Goal: Information Seeking & Learning: Learn about a topic

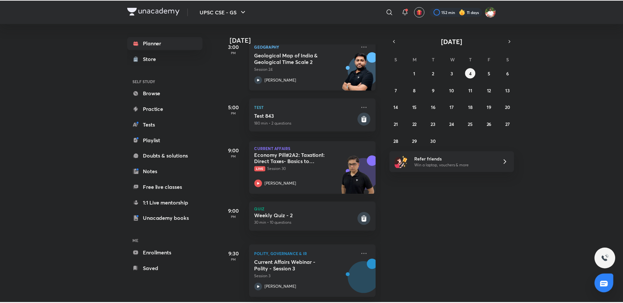
scroll to position [214, 0]
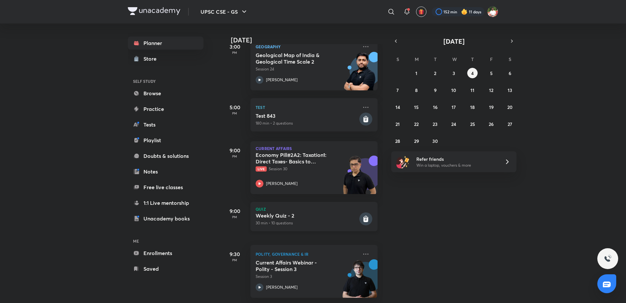
click at [302, 212] on h5 "Weekly Quiz - 2" at bounding box center [307, 215] width 102 height 7
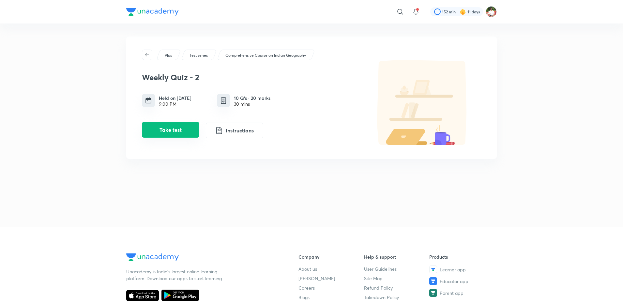
click at [164, 131] on button "Take test" at bounding box center [170, 130] width 57 height 16
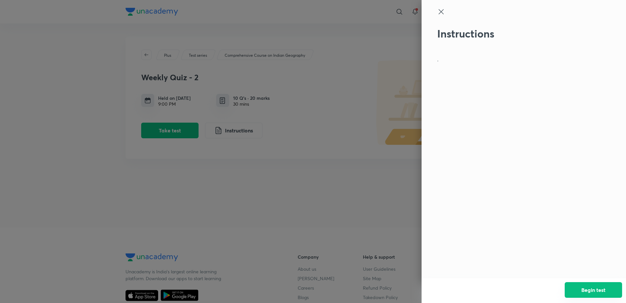
click at [599, 290] on button "Begin test" at bounding box center [593, 290] width 57 height 16
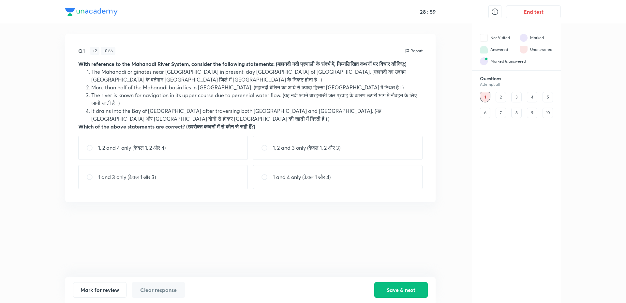
click at [150, 152] on p "1, 2 and 4 only (केवल 1, 2 और 4)" at bounding box center [132, 148] width 68 height 8
radio input "true"
click at [401, 293] on button "Save & next" at bounding box center [402, 290] width 54 height 16
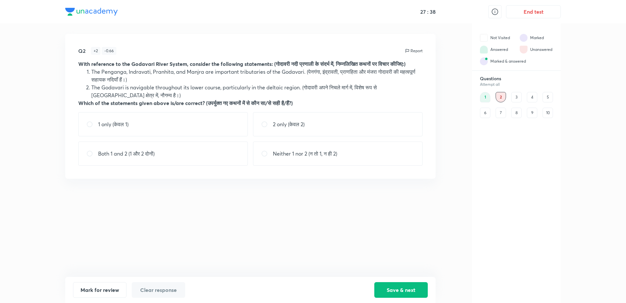
click at [191, 162] on div "Both 1 and 2 (1 और 2 दोनों)" at bounding box center [163, 154] width 170 height 24
radio input "true"
click at [407, 284] on button "Save & next" at bounding box center [402, 290] width 54 height 16
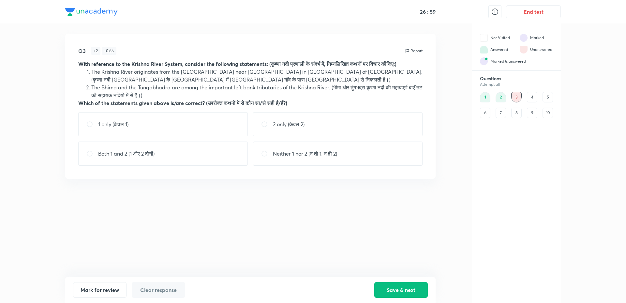
click at [209, 118] on div "1 only (केवल 1)" at bounding box center [163, 124] width 170 height 24
radio input "true"
click at [400, 288] on button "Save & next" at bounding box center [402, 290] width 54 height 16
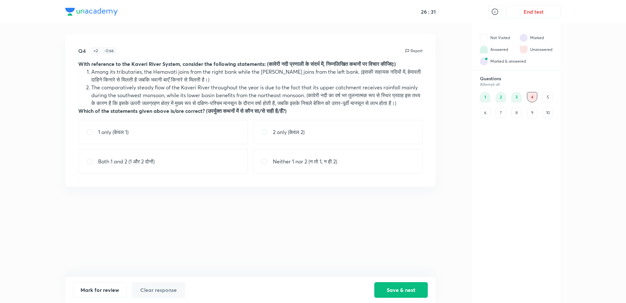
click at [293, 144] on div "2 only (केवल 2)" at bounding box center [338, 132] width 170 height 24
radio input "true"
click at [393, 287] on button "Save & next" at bounding box center [402, 290] width 54 height 16
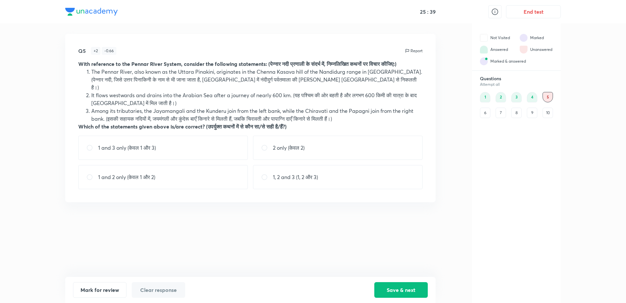
click at [181, 136] on div "1 and 3 only (केवल 1 और 3)" at bounding box center [163, 148] width 170 height 24
radio input "true"
drag, startPoint x: 416, startPoint y: 288, endPoint x: 416, endPoint y: 281, distance: 6.9
click at [415, 287] on button "Save & next" at bounding box center [402, 290] width 54 height 16
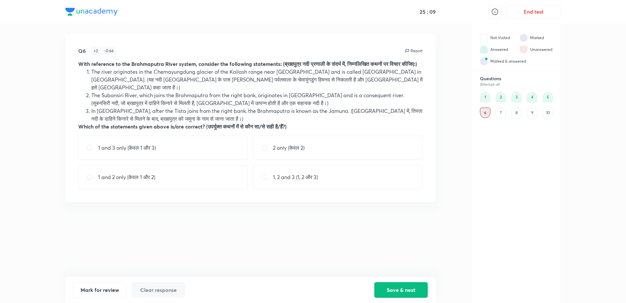
drag, startPoint x: 295, startPoint y: 182, endPoint x: 308, endPoint y: 192, distance: 16.0
click at [296, 182] on div "1, 2 and 3 (1, 2 और 3)" at bounding box center [338, 177] width 170 height 24
radio input "true"
click at [394, 290] on button "Save & next" at bounding box center [402, 290] width 54 height 16
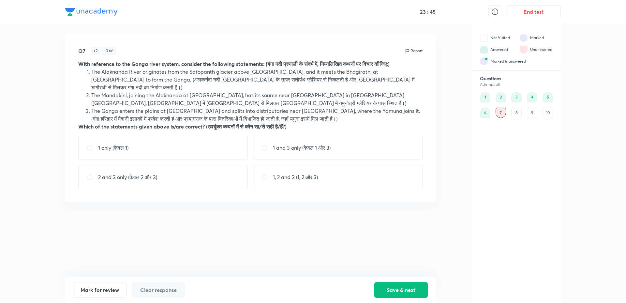
click at [341, 142] on div "1 and 3 only (केवल 1 और 3)" at bounding box center [338, 148] width 170 height 24
radio input "true"
click at [402, 284] on button "Save & next" at bounding box center [402, 290] width 54 height 16
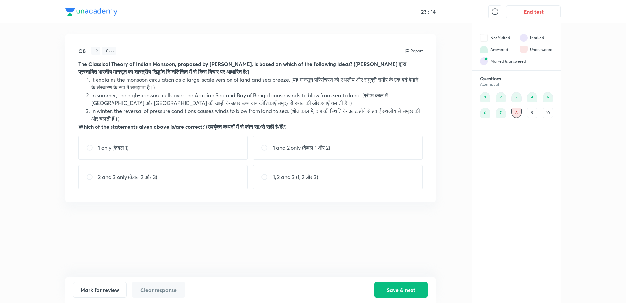
drag, startPoint x: 305, startPoint y: 171, endPoint x: 326, endPoint y: 208, distance: 42.5
click at [305, 171] on div "1, 2 and 3 (1, 2 और 3)" at bounding box center [338, 177] width 170 height 24
radio input "true"
click at [393, 293] on button "Save & next" at bounding box center [402, 290] width 54 height 16
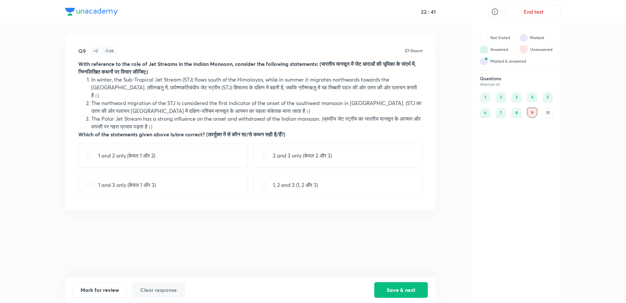
click at [171, 146] on div "1 and 2 only (केवल 1 और 2)" at bounding box center [163, 156] width 170 height 24
radio input "true"
click at [407, 291] on button "Save & next" at bounding box center [402, 290] width 54 height 16
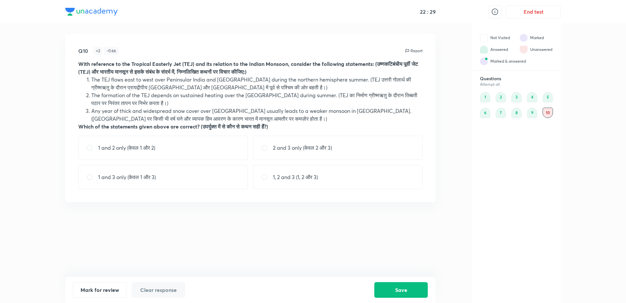
click at [533, 112] on div "9" at bounding box center [532, 113] width 10 height 10
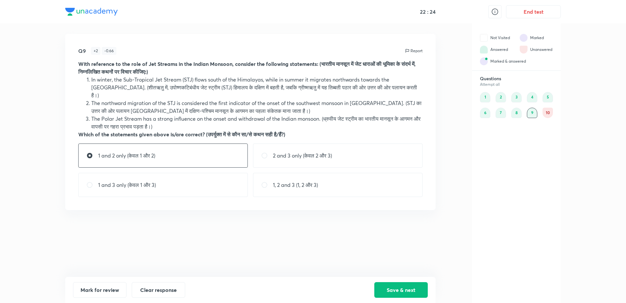
click at [553, 109] on div "10" at bounding box center [548, 113] width 10 height 10
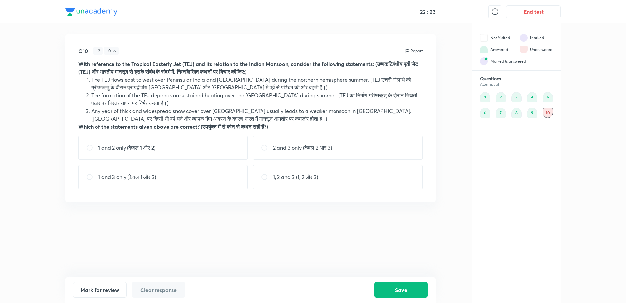
click at [295, 240] on div "Q10 + 2 - 0.66 Report With reference to the Tropical Easterly Jet (TEJ) and its…" at bounding box center [250, 155] width 371 height 243
click at [293, 182] on div "1, 2 and 3 (1, 2 और 3)" at bounding box center [338, 177] width 170 height 24
radio input "true"
click at [389, 292] on button "Save" at bounding box center [402, 290] width 54 height 16
click at [487, 93] on div "1" at bounding box center [485, 97] width 10 height 10
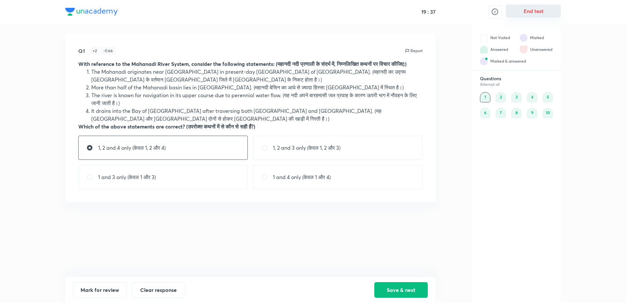
click at [539, 6] on button "End test" at bounding box center [533, 11] width 55 height 13
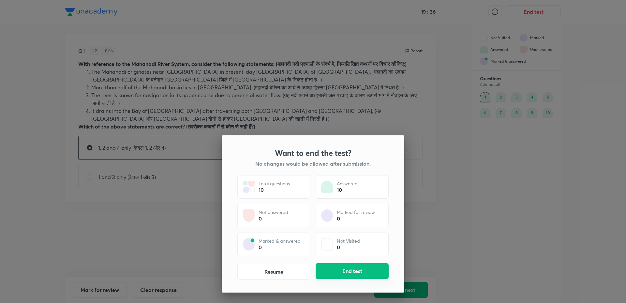
click at [334, 270] on button "End test" at bounding box center [352, 271] width 73 height 16
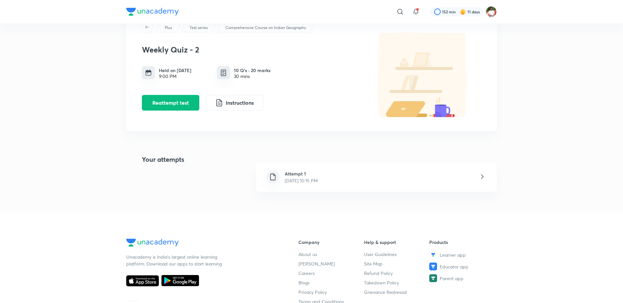
scroll to position [65, 0]
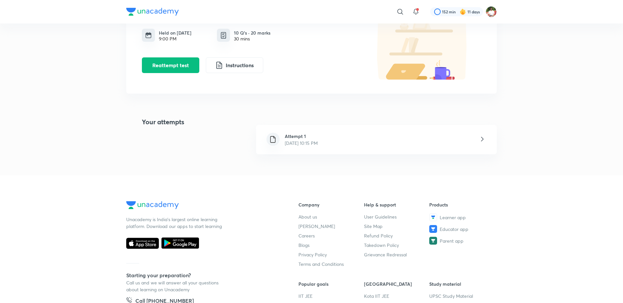
click at [355, 139] on div "Attempt 1 [DATE] 10:15 PM" at bounding box center [376, 139] width 241 height 29
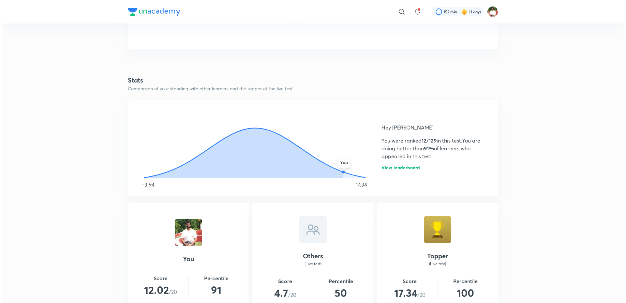
scroll to position [326, 0]
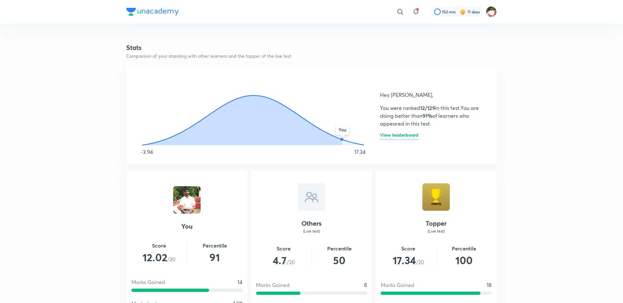
click at [341, 139] on circle at bounding box center [342, 139] width 3 height 3
click at [392, 138] on h6 "View leaderboard" at bounding box center [399, 136] width 38 height 7
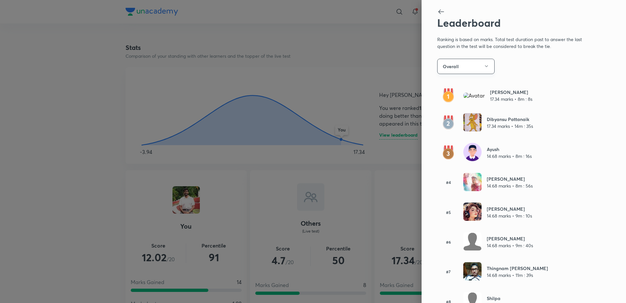
click at [484, 68] on icon "button" at bounding box center [486, 66] width 5 height 5
click at [486, 70] on div at bounding box center [313, 151] width 626 height 303
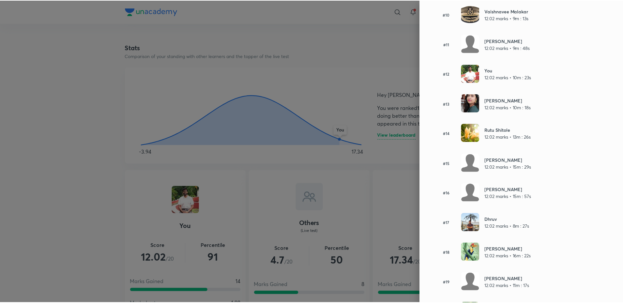
scroll to position [0, 0]
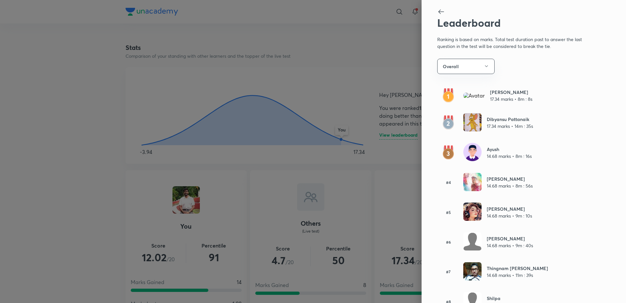
click at [327, 141] on div at bounding box center [313, 151] width 626 height 303
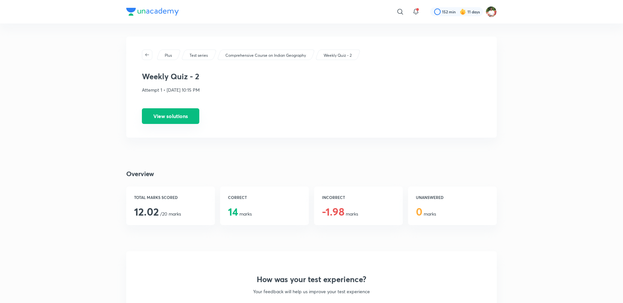
click at [170, 113] on button "View solutions" at bounding box center [170, 116] width 57 height 16
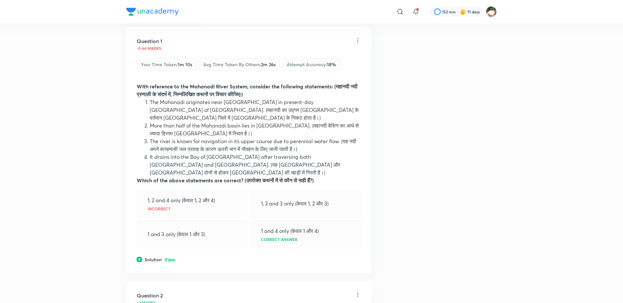
scroll to position [98, 0]
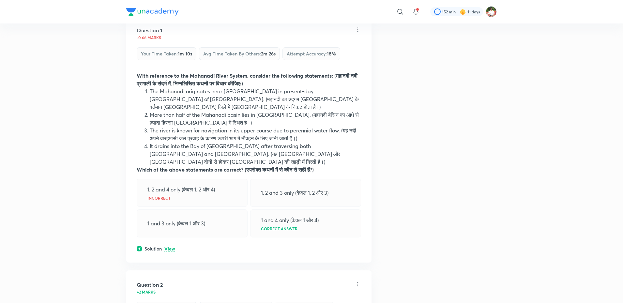
click at [171, 237] on div "Question 1 -0.66 marks Your time taken : 1m 10s Avg time taken by others : 2m 2…" at bounding box center [248, 139] width 245 height 247
click at [171, 247] on p "View" at bounding box center [169, 249] width 11 height 5
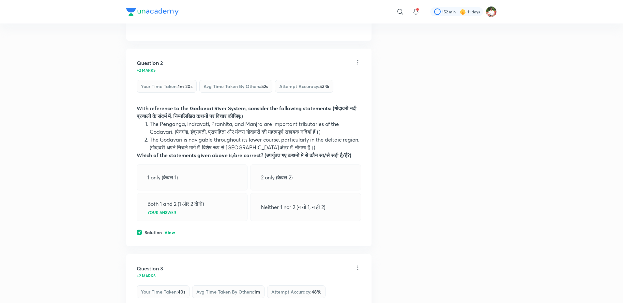
scroll to position [457, 0]
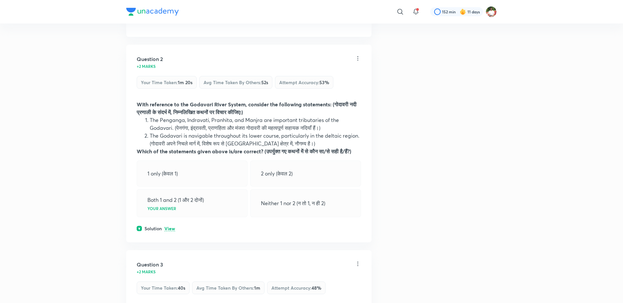
click at [172, 226] on p "View" at bounding box center [169, 228] width 11 height 5
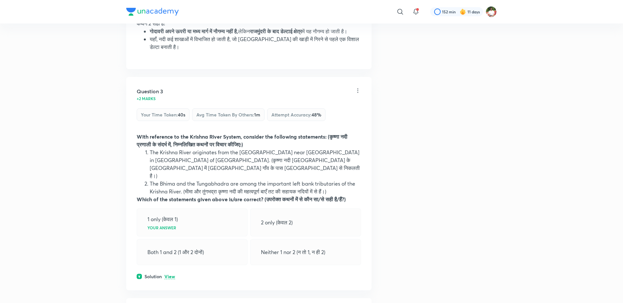
scroll to position [848, 0]
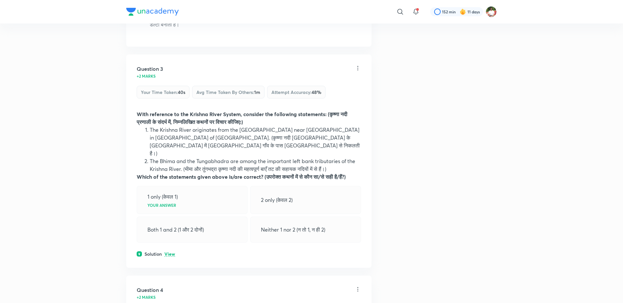
click at [169, 252] on p "View" at bounding box center [169, 254] width 11 height 5
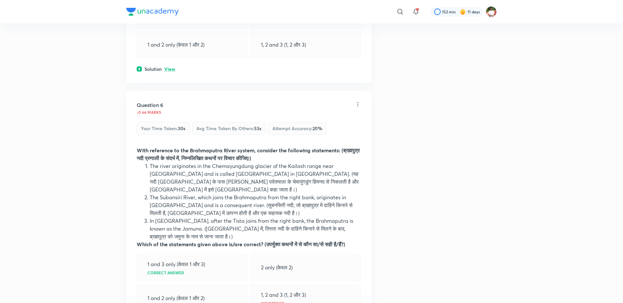
scroll to position [1729, 0]
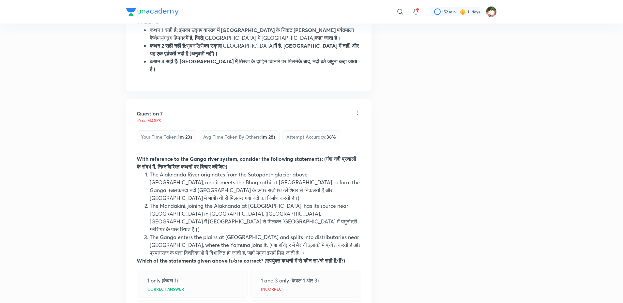
scroll to position [2121, 0]
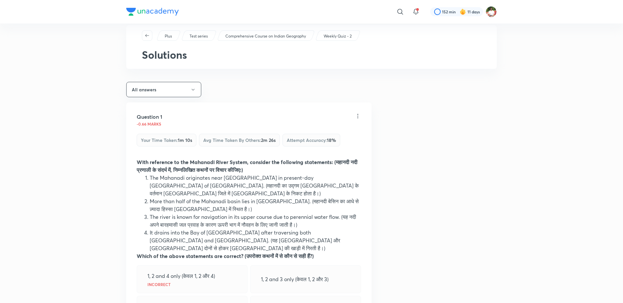
scroll to position [0, 0]
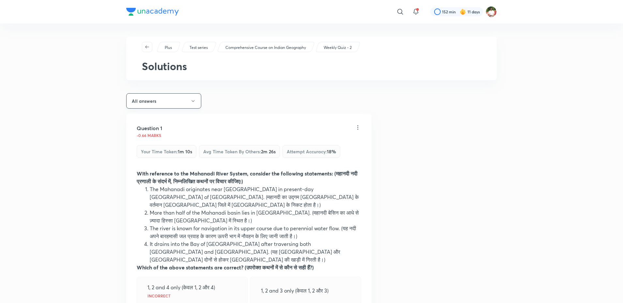
click at [151, 101] on button "All answers" at bounding box center [163, 100] width 75 height 15
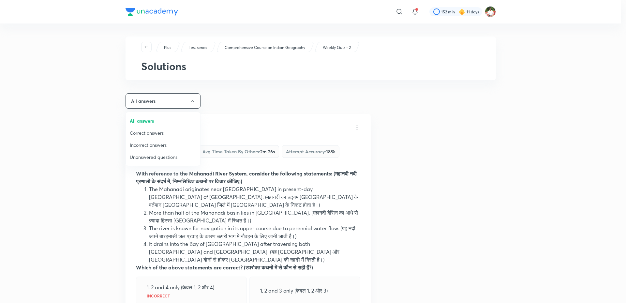
click at [147, 146] on span "Incorrect answers" at bounding box center [163, 145] width 67 height 7
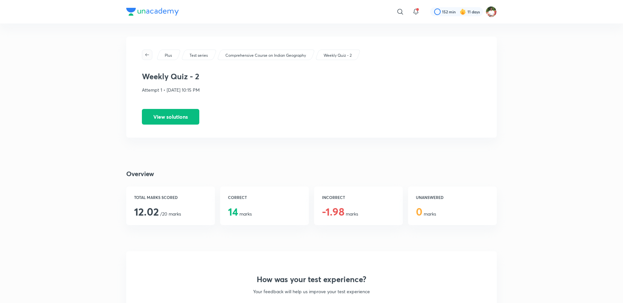
click at [148, 56] on icon "button" at bounding box center [147, 54] width 5 height 5
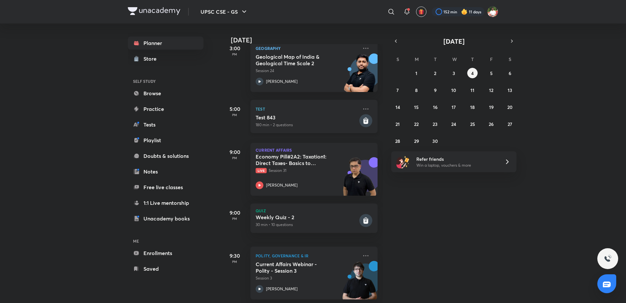
scroll to position [214, 0]
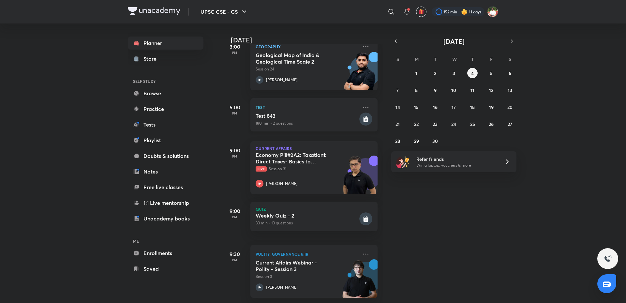
click at [295, 120] on p "180 min • 2 questions" at bounding box center [307, 123] width 102 height 6
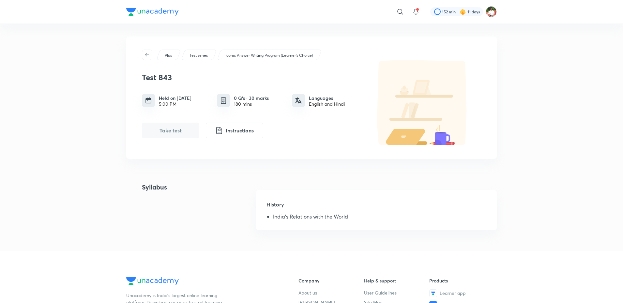
click at [183, 130] on button "Take test" at bounding box center [170, 131] width 57 height 16
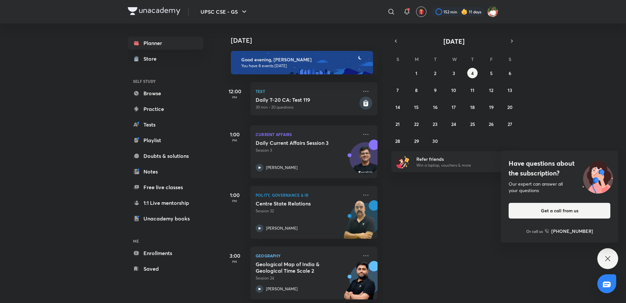
click at [607, 263] on div "Have questions about the subscription? Our expert can answer all your questions…" at bounding box center [608, 258] width 21 height 21
